Goal: Task Accomplishment & Management: Use online tool/utility

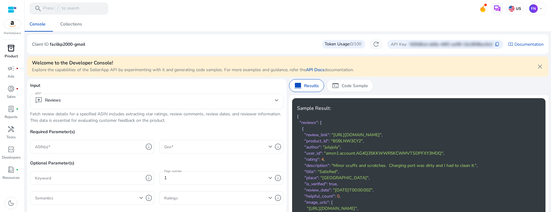
click at [10, 57] on p "Product" at bounding box center [11, 56] width 13 height 6
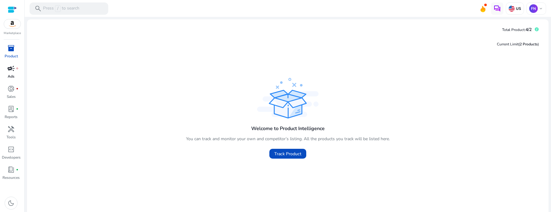
click at [8, 71] on span "campaign" at bounding box center [10, 68] width 7 height 7
click at [288, 151] on span "Track Product" at bounding box center [287, 154] width 27 height 6
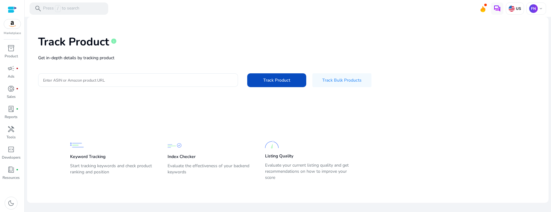
click at [121, 61] on p "Get in-depth details by tracking product" at bounding box center [287, 58] width 499 height 6
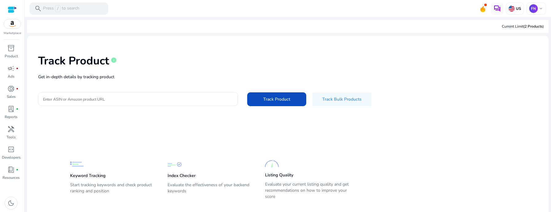
click at [115, 99] on input "Enter ASIN or Amazon product URL" at bounding box center [138, 99] width 190 height 7
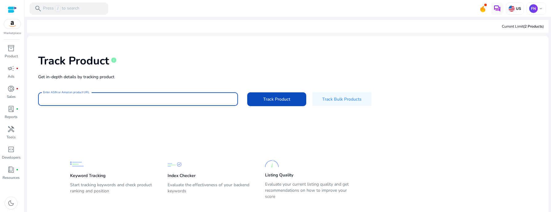
type input "**********"
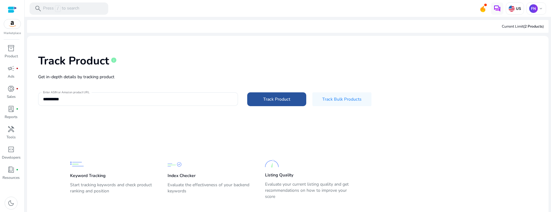
click at [282, 101] on span "Track Product" at bounding box center [276, 99] width 27 height 6
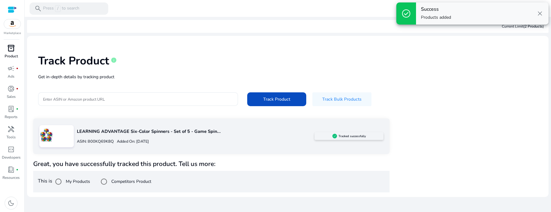
click at [10, 45] on span "inventory_2" at bounding box center [10, 48] width 7 height 7
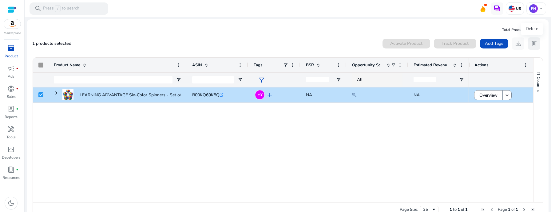
click at [531, 46] on span "delete" at bounding box center [533, 43] width 7 height 7
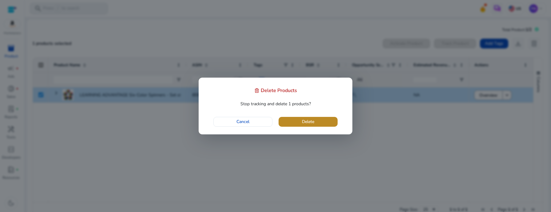
click at [325, 121] on span "button" at bounding box center [307, 122] width 59 height 15
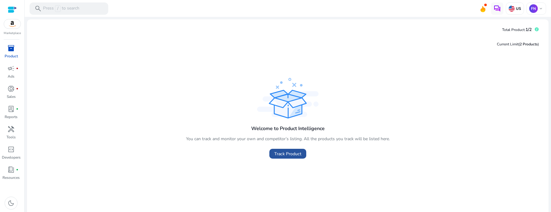
click at [289, 156] on span "Track Product" at bounding box center [287, 154] width 27 height 6
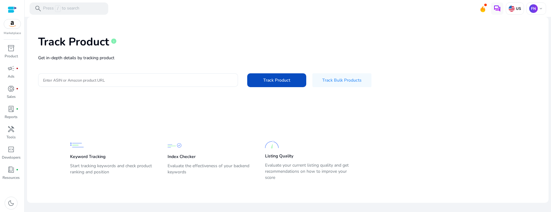
click at [138, 81] on input "Enter ASIN or Amazon product URL" at bounding box center [138, 80] width 190 height 7
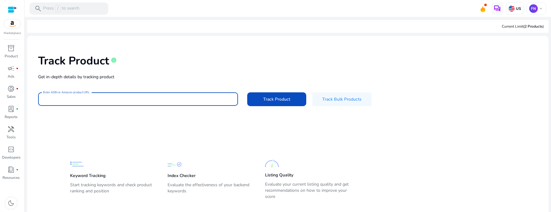
type input "**********"
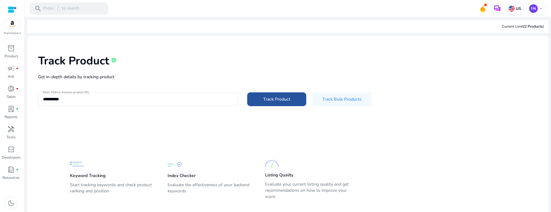
click at [265, 104] on span at bounding box center [276, 99] width 59 height 15
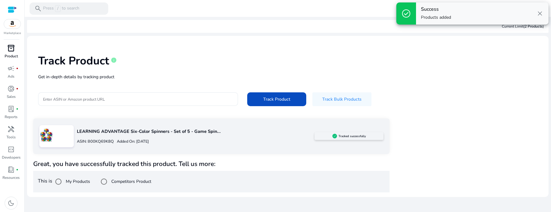
click at [10, 50] on span "inventory_2" at bounding box center [10, 48] width 7 height 7
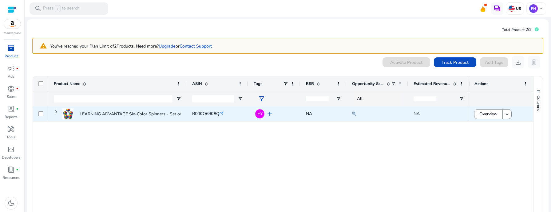
click at [208, 111] on span "B00KQ69K8Q" at bounding box center [205, 114] width 27 height 6
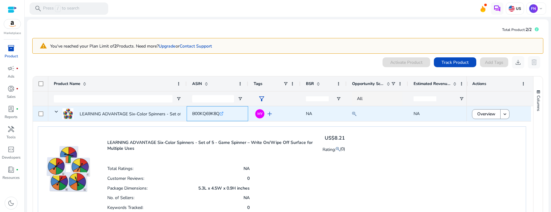
click at [208, 111] on span "B00KQ69K8Q" at bounding box center [205, 114] width 27 height 6
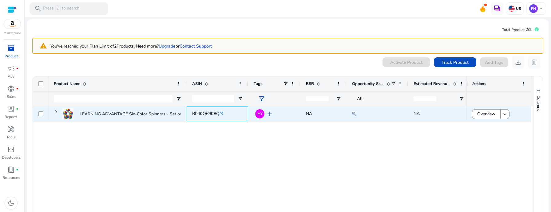
copy span "B00KQ69K8Q"
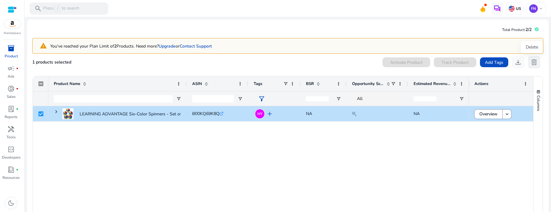
click at [533, 61] on span "delete" at bounding box center [533, 62] width 7 height 7
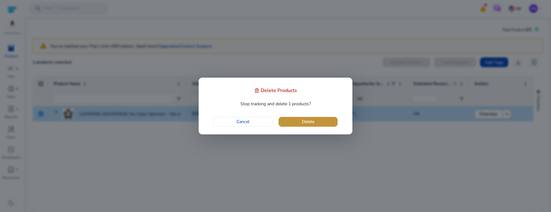
click at [328, 123] on span "button" at bounding box center [307, 122] width 59 height 15
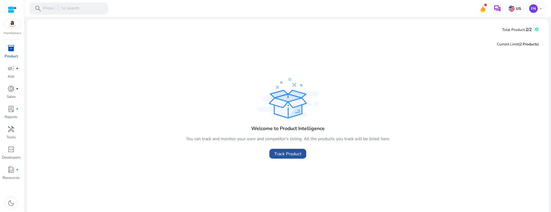
click at [302, 151] on span at bounding box center [287, 154] width 37 height 15
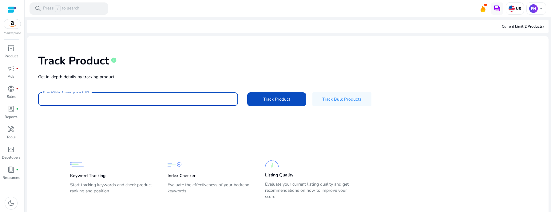
click at [165, 100] on input "Enter ASIN or Amazon product URL" at bounding box center [138, 99] width 190 height 7
type input "**********"
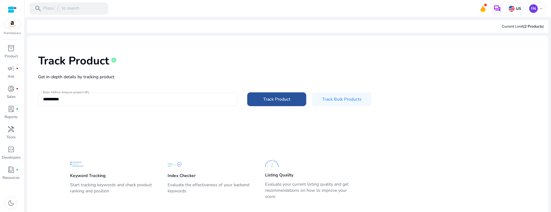
click at [256, 105] on span at bounding box center [276, 99] width 59 height 15
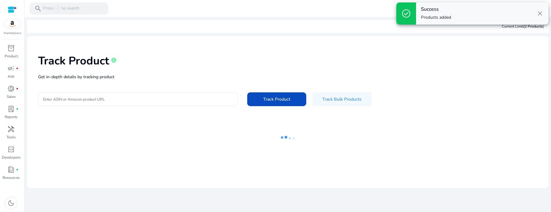
click at [175, 104] on div at bounding box center [138, 99] width 190 height 14
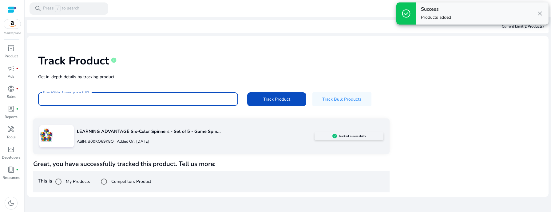
click at [162, 97] on input "Enter ASIN or Amazon product URL" at bounding box center [138, 99] width 190 height 7
type input "**********"
click at [270, 104] on span at bounding box center [276, 99] width 59 height 15
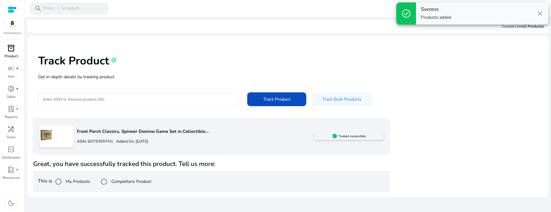
click at [12, 52] on span "inventory_2" at bounding box center [10, 48] width 7 height 7
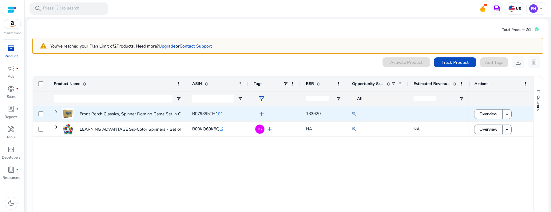
click at [210, 112] on span "B079395TH1" at bounding box center [205, 114] width 26 height 6
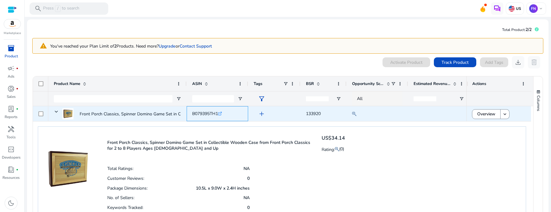
click at [210, 112] on span "B079395TH1" at bounding box center [205, 114] width 26 height 6
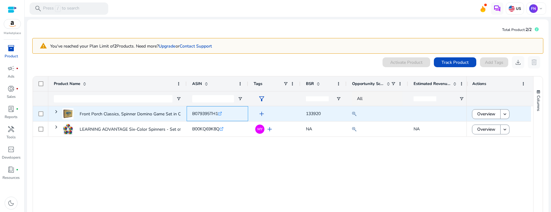
copy span "B079395TH1"
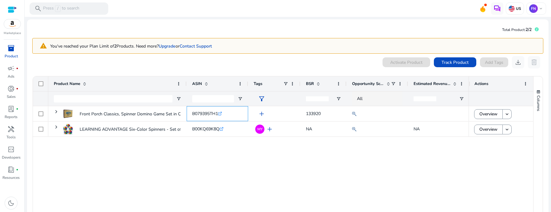
copy span "B079395TH1"
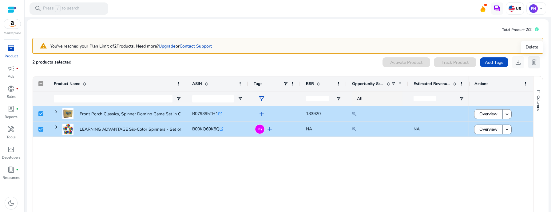
click at [532, 61] on span "delete" at bounding box center [533, 62] width 7 height 7
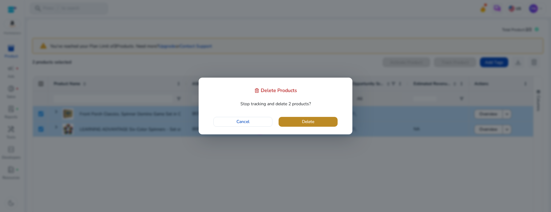
click at [305, 125] on span "Delete" at bounding box center [308, 122] width 12 height 6
